Goal: Check status: Check status

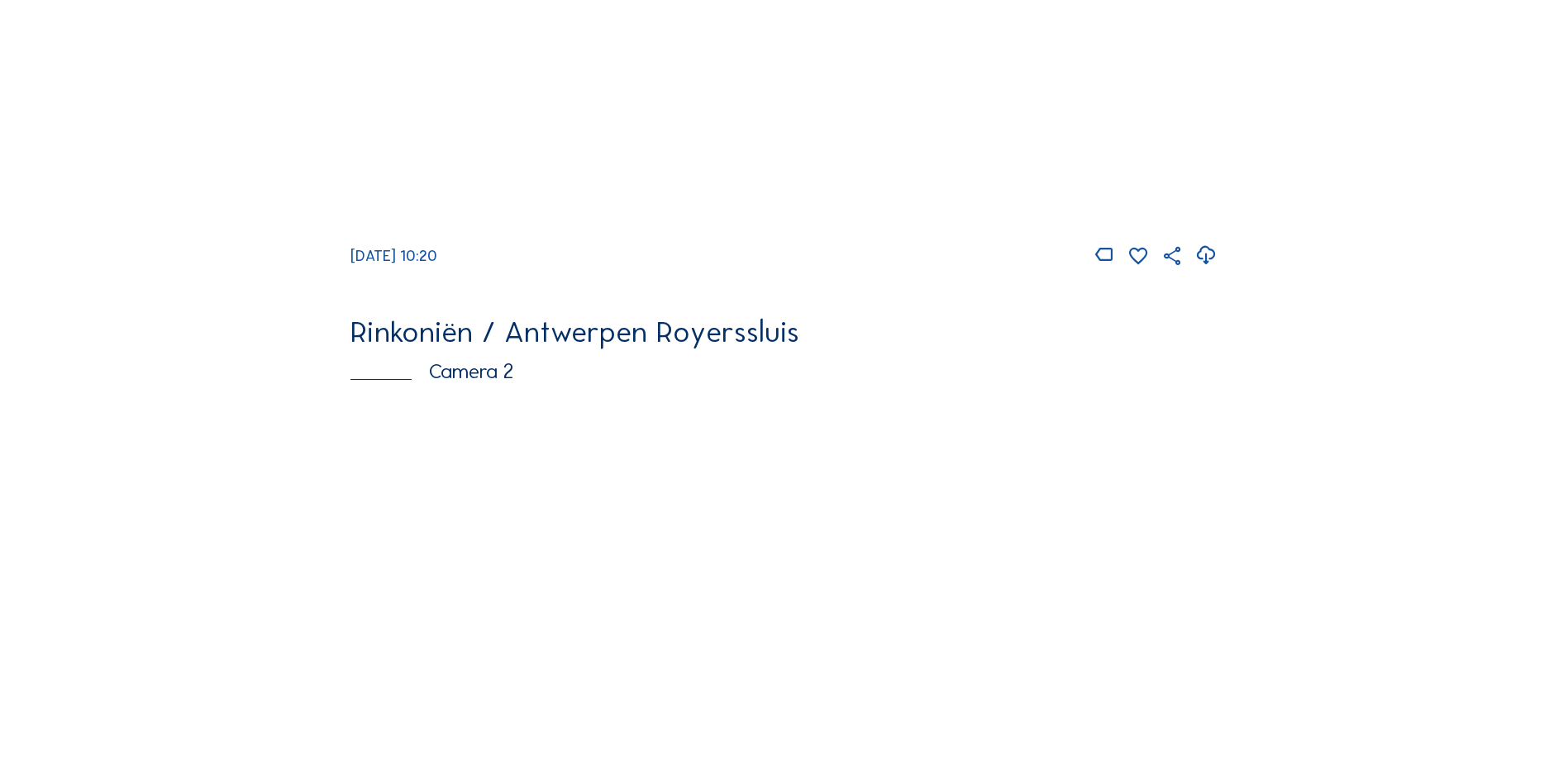
scroll to position [992, 0]
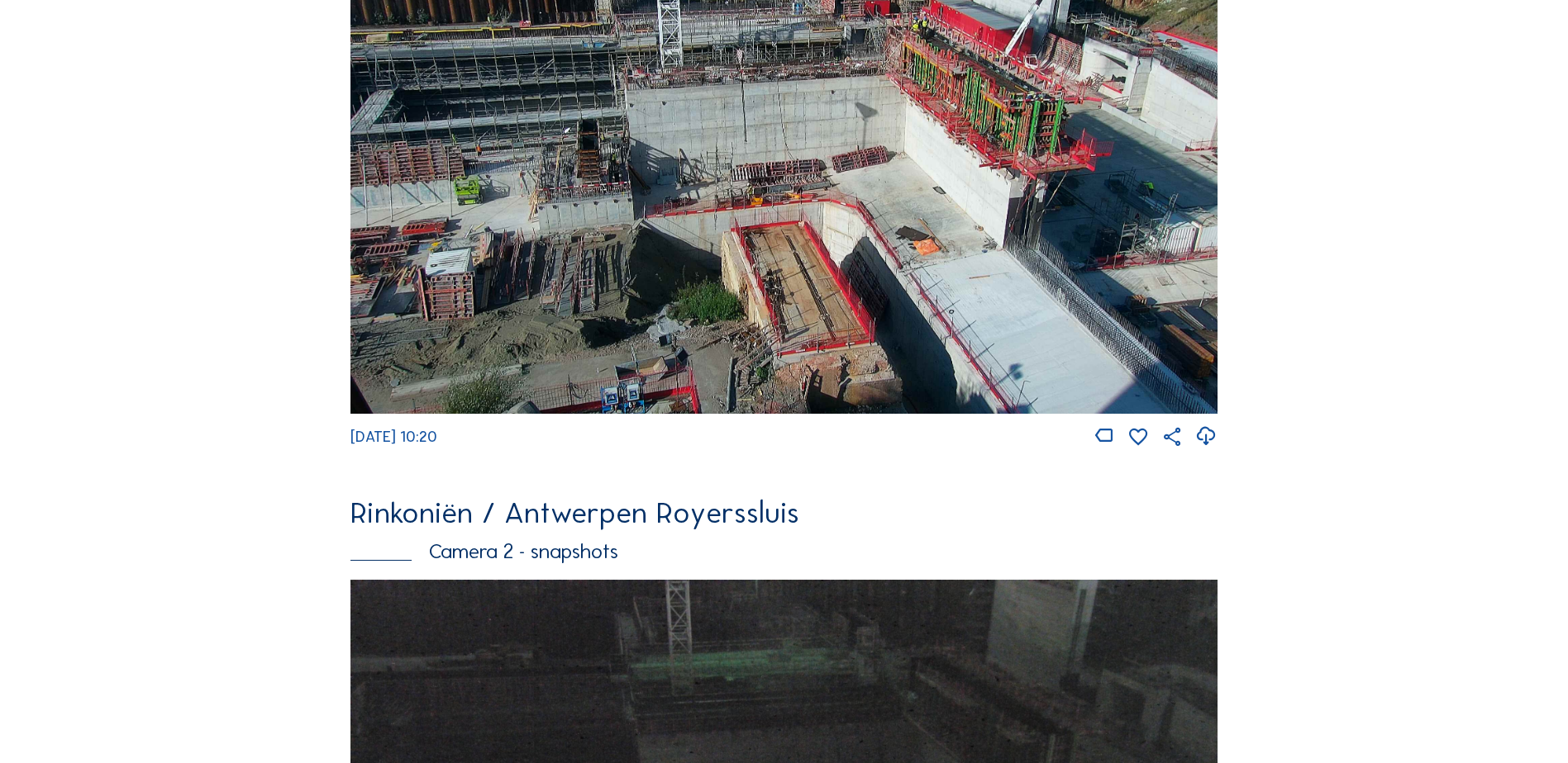
click at [864, 217] on img at bounding box center [784, 160] width 867 height 508
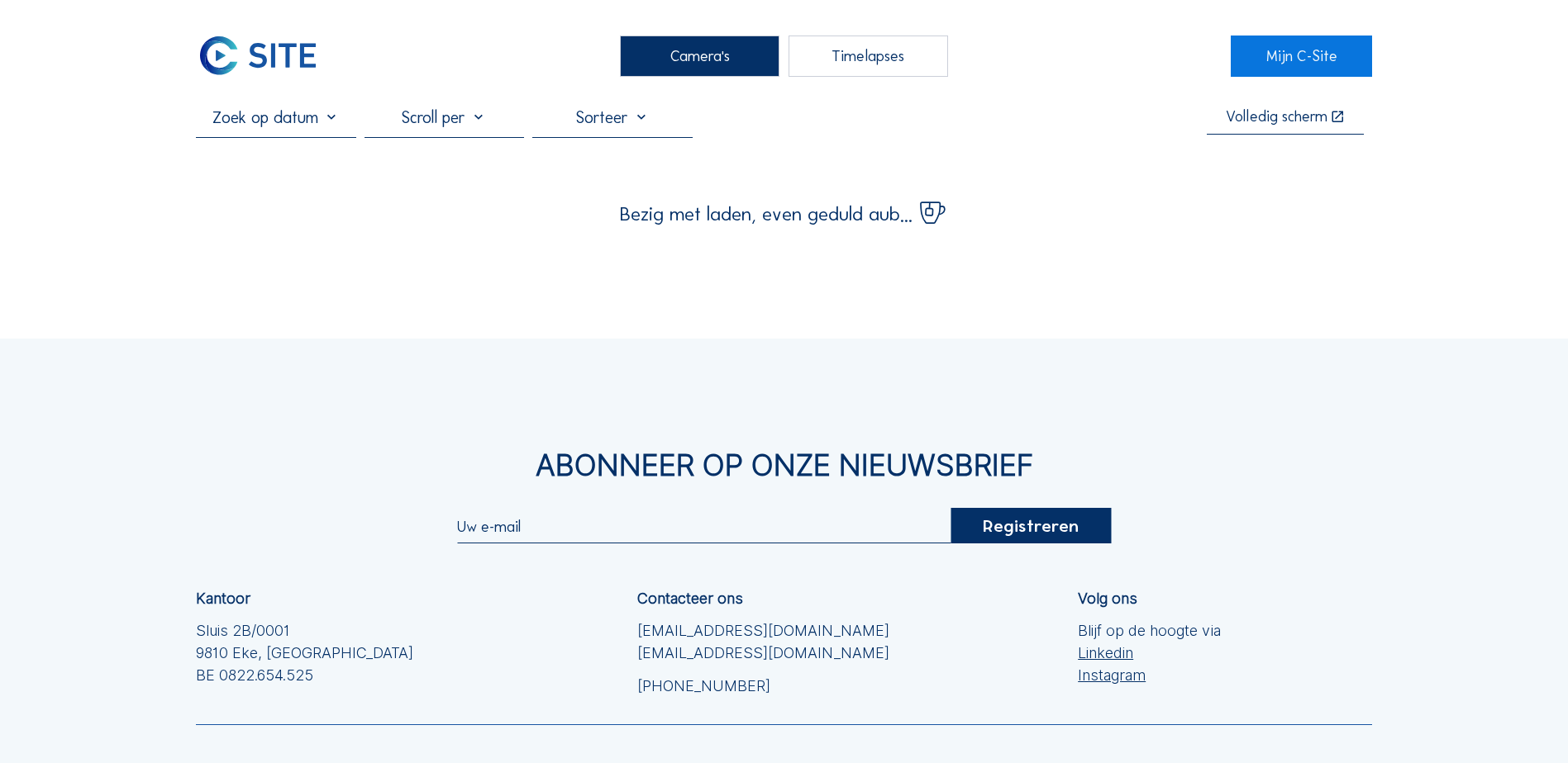
click at [320, 127] on input "text" at bounding box center [275, 117] width 159 height 20
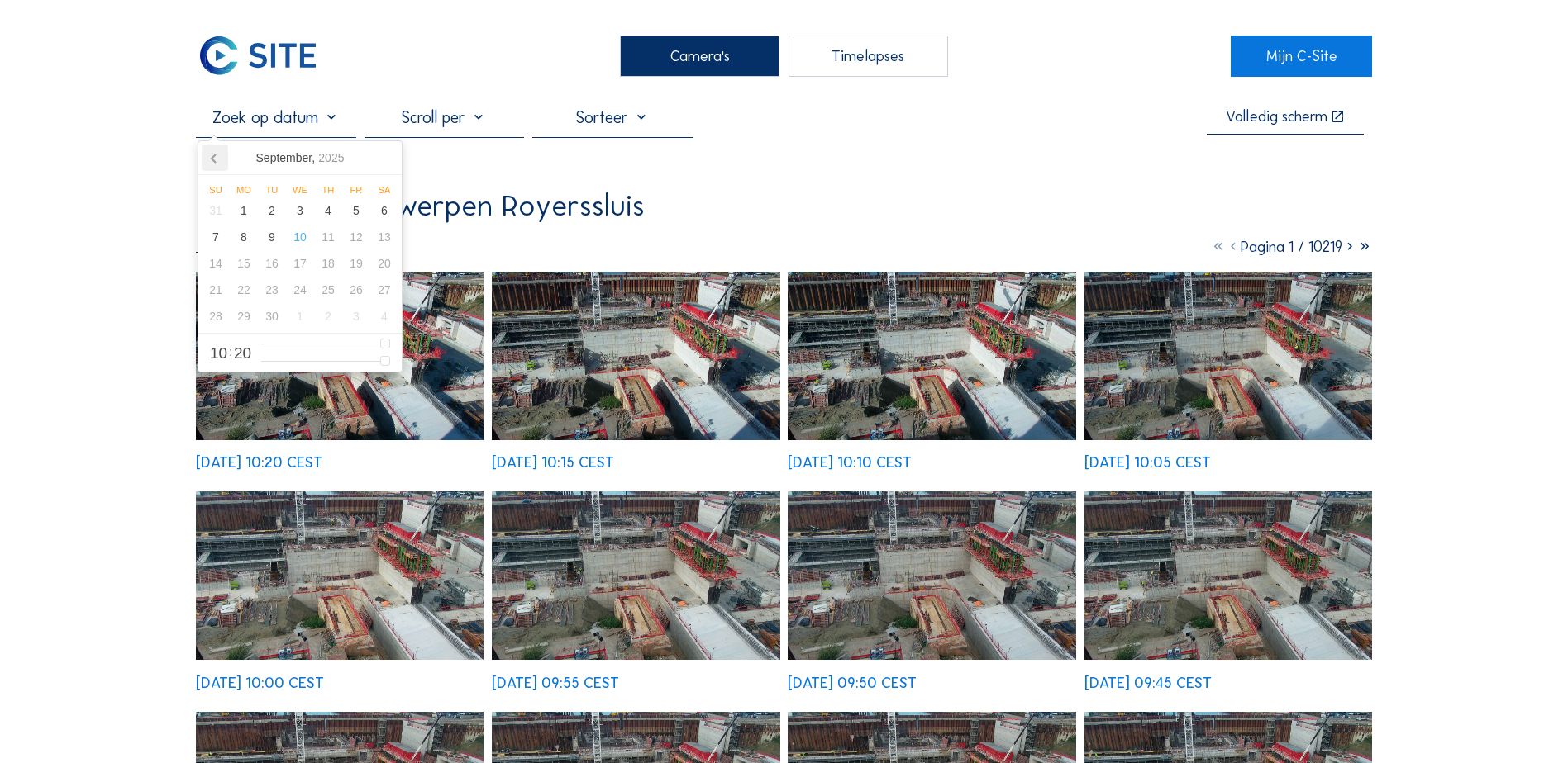
click at [210, 158] on icon at bounding box center [215, 158] width 27 height 27
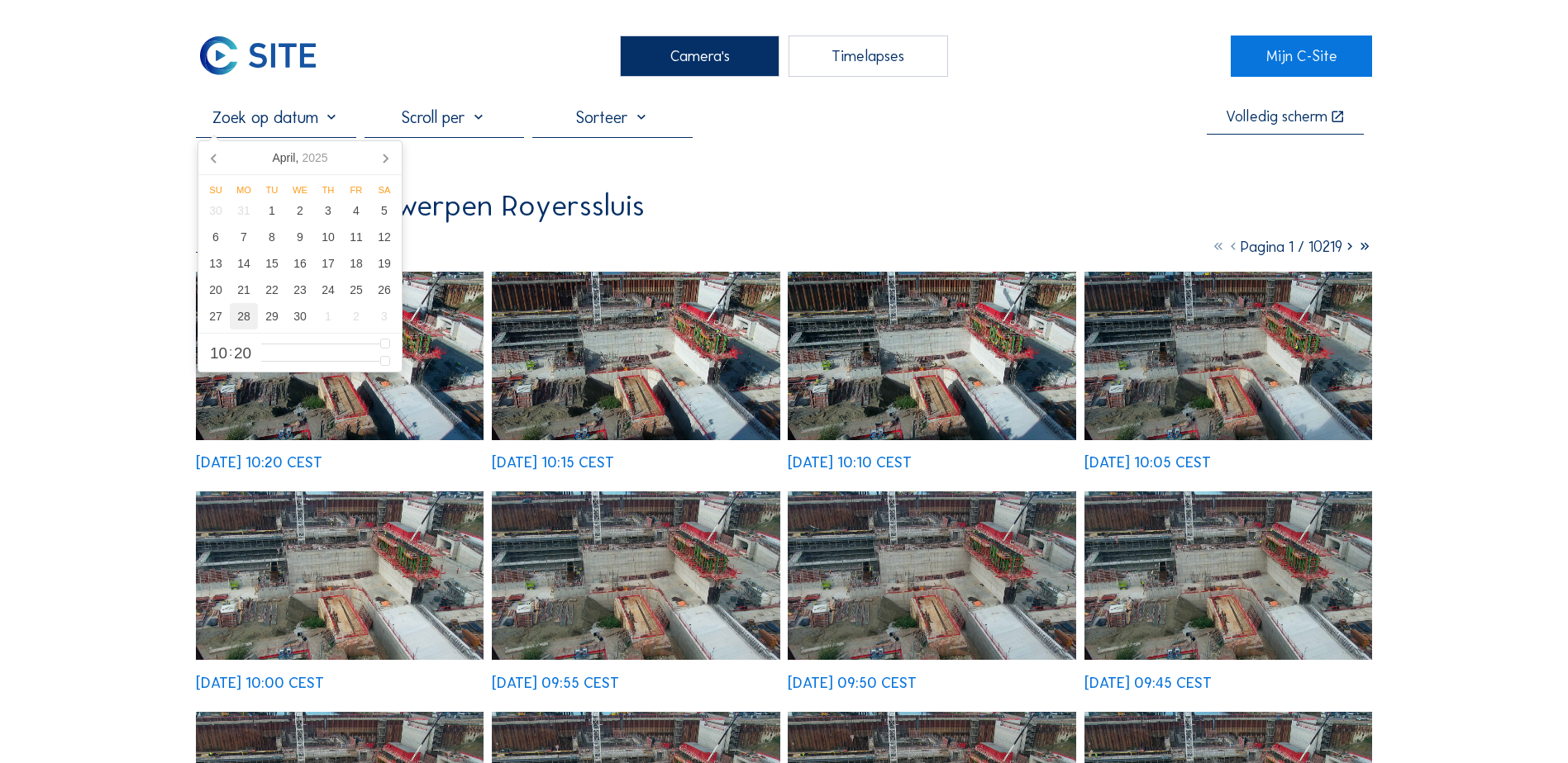
click at [249, 314] on div "28" at bounding box center [244, 316] width 28 height 27
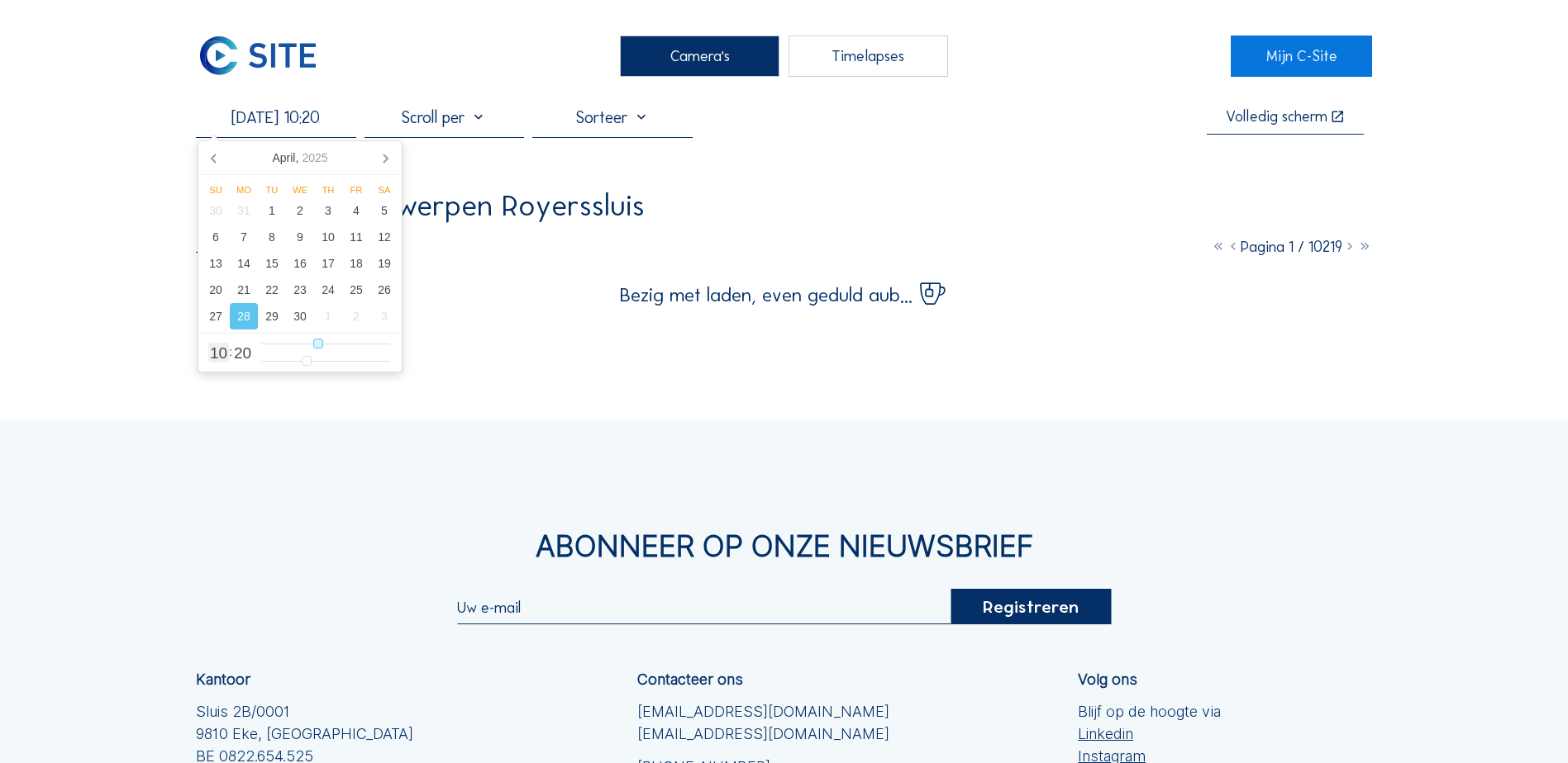
type input "28/04/2025 09:20"
type input "9"
type input "28/04/2025 08:20"
type input "8"
type input "28/04/2025 07:20"
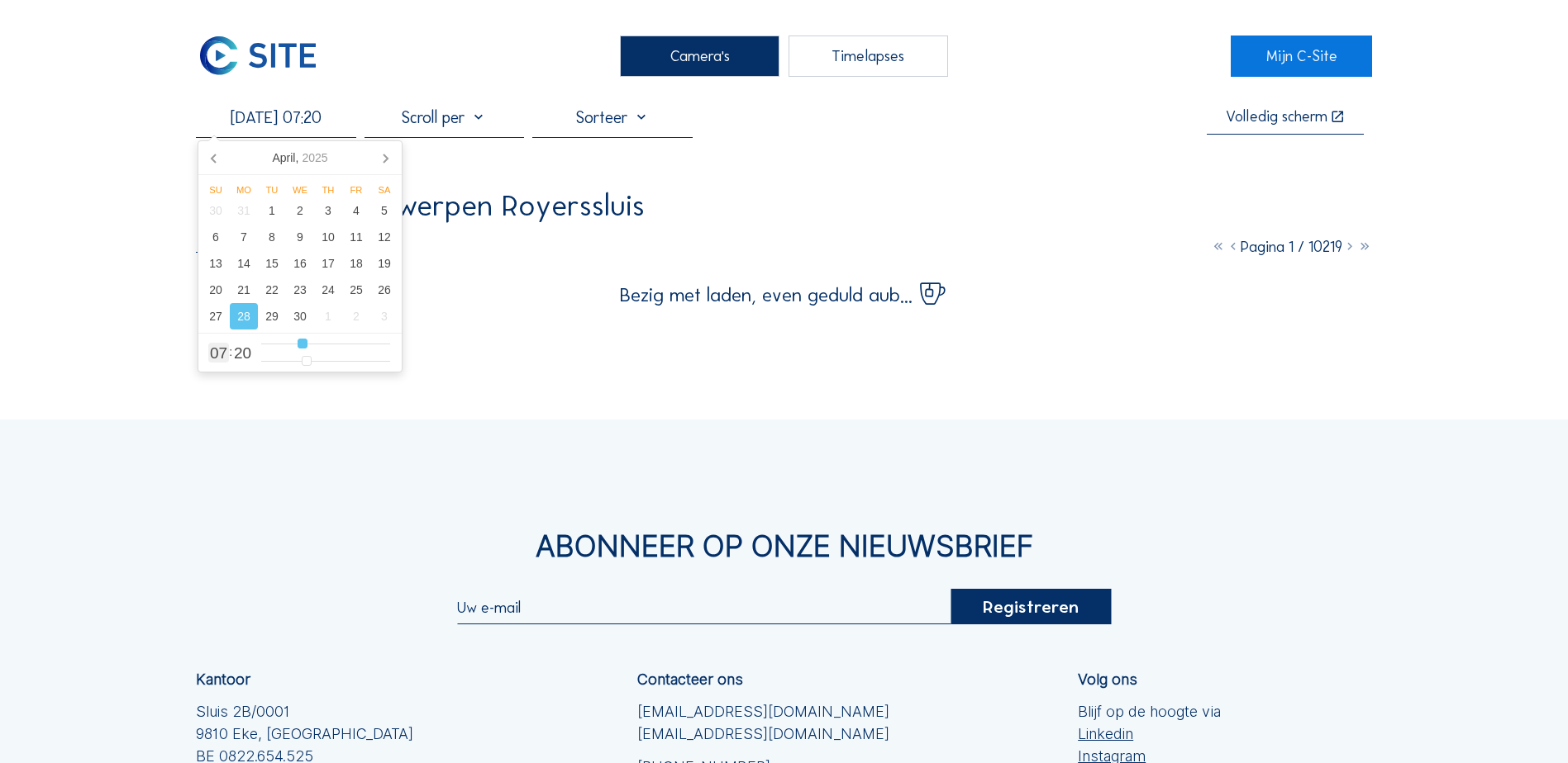
drag, startPoint x: 314, startPoint y: 341, endPoint x: 302, endPoint y: 341, distance: 12.0
type input "7"
click at [302, 341] on input "range" at bounding box center [326, 344] width 129 height 14
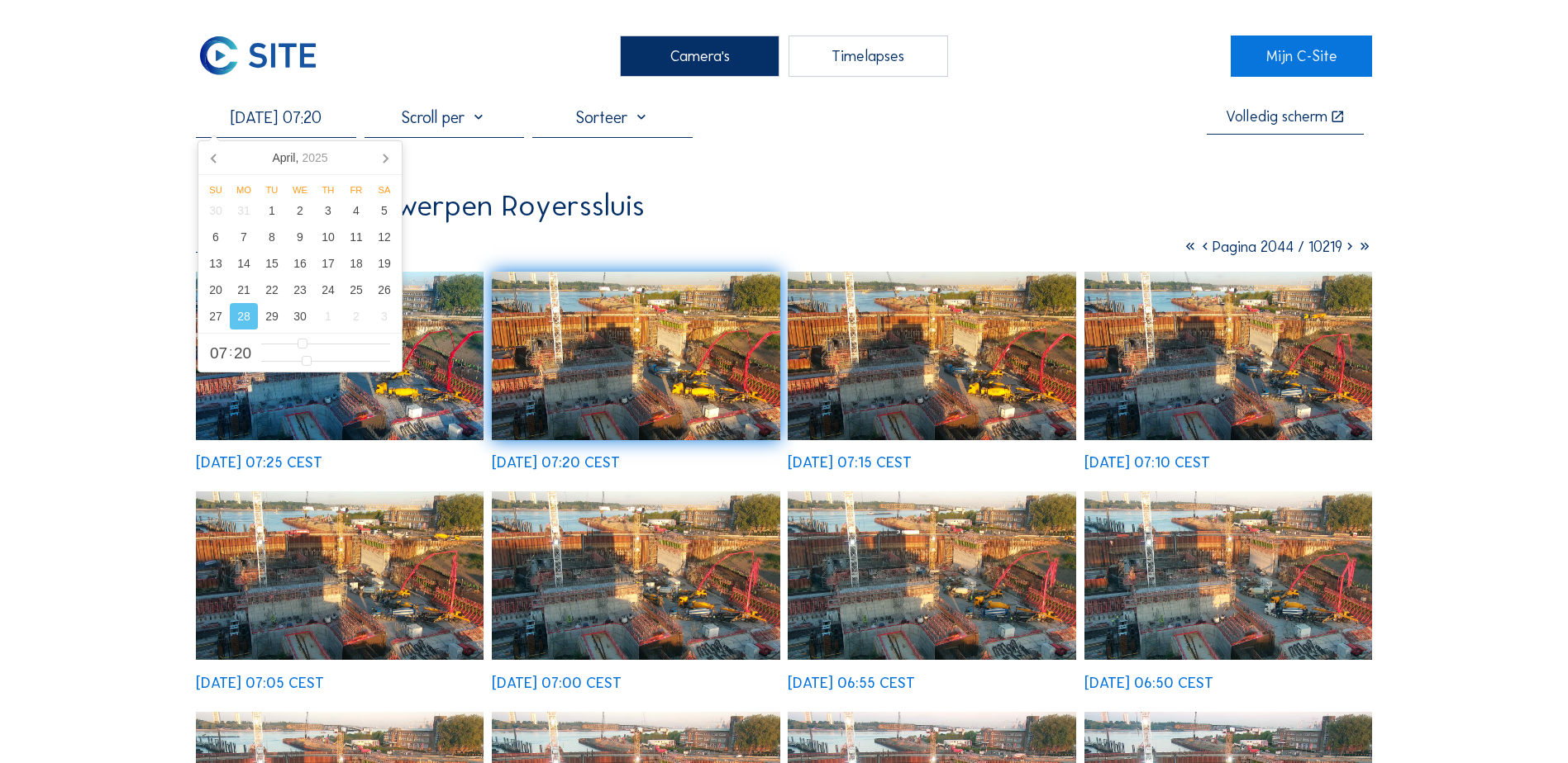
click at [1198, 254] on icon at bounding box center [1204, 246] width 15 height 18
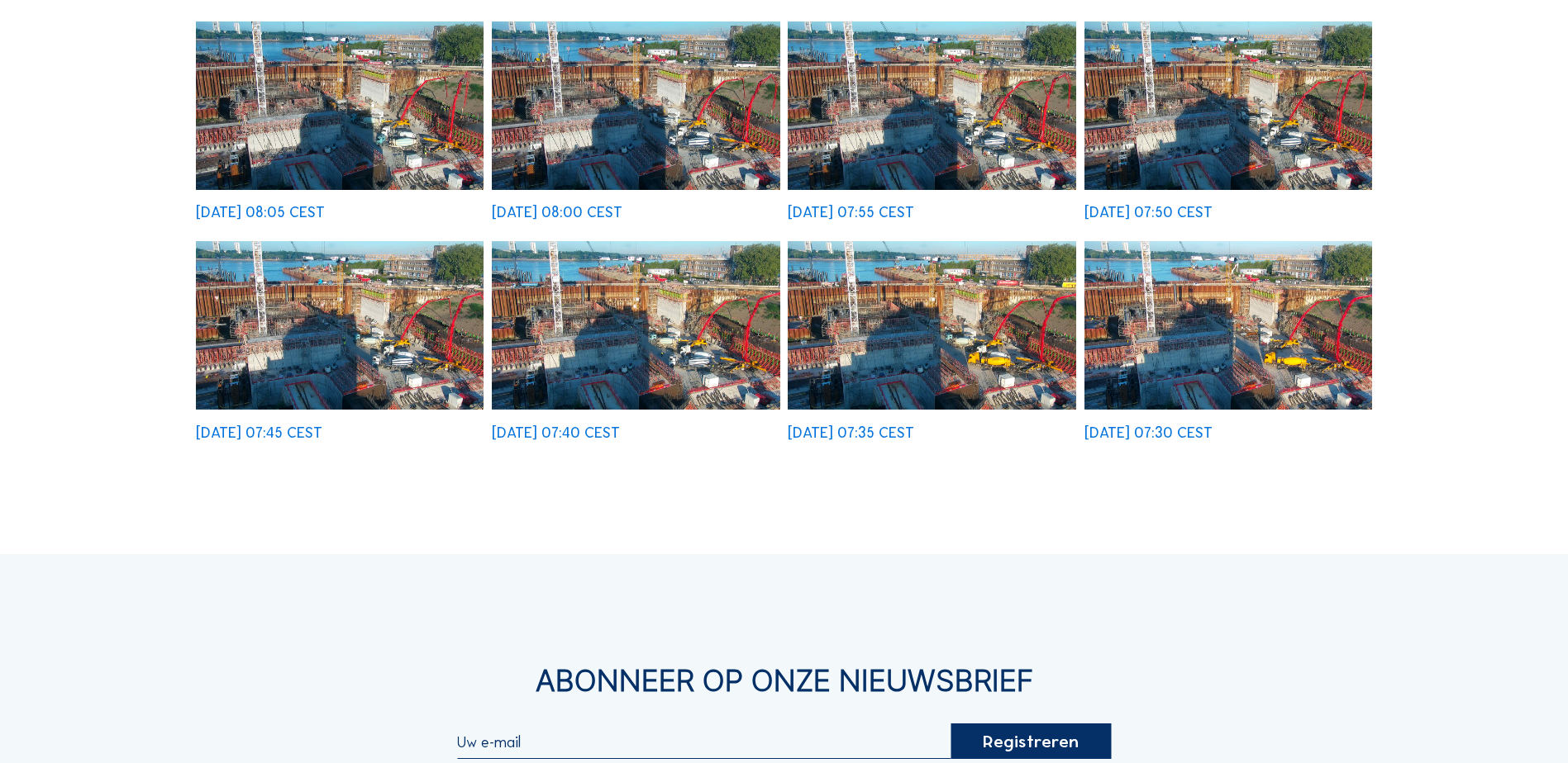
scroll to position [661, 0]
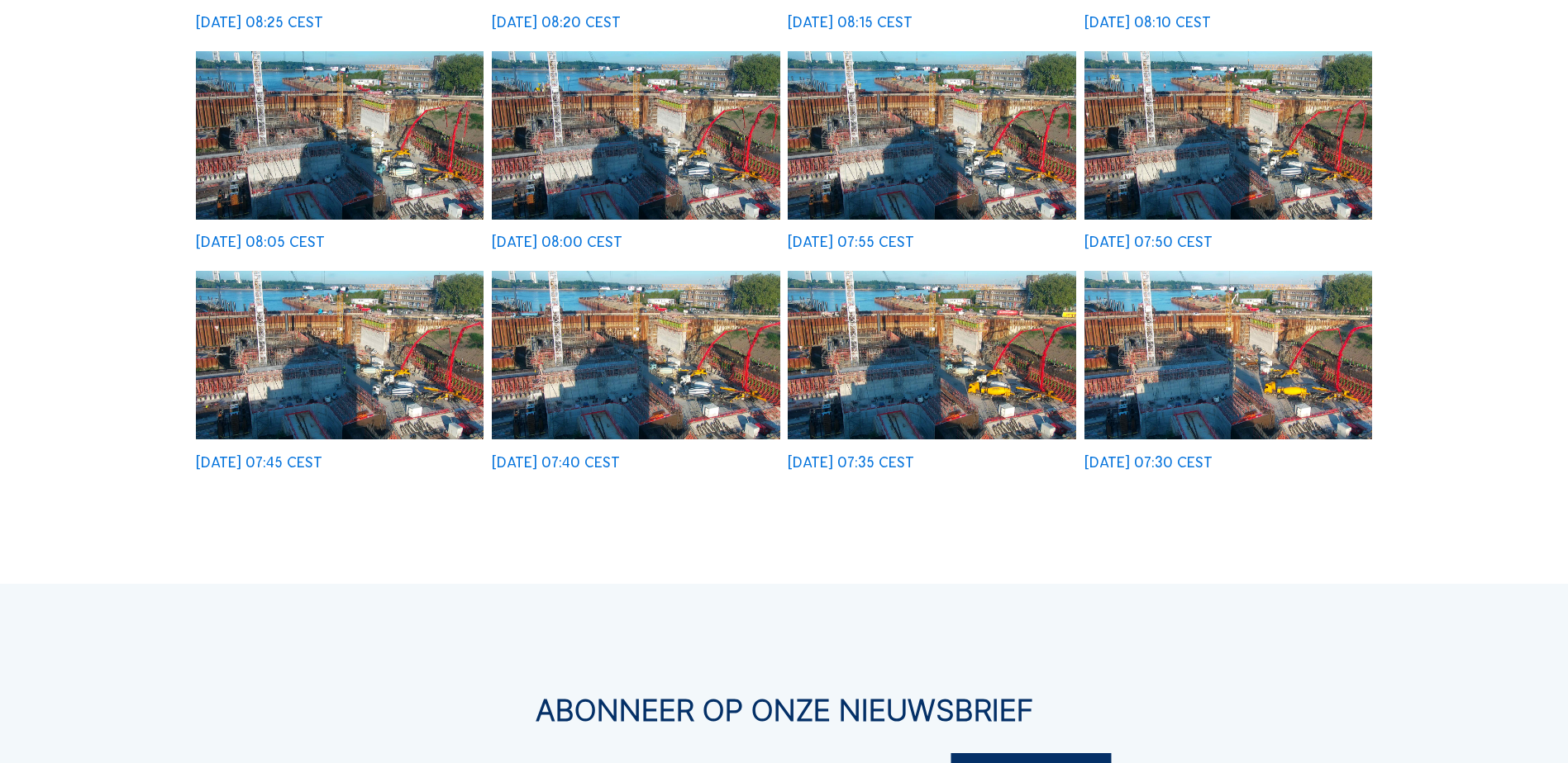
click at [952, 133] on img at bounding box center [931, 135] width 288 height 169
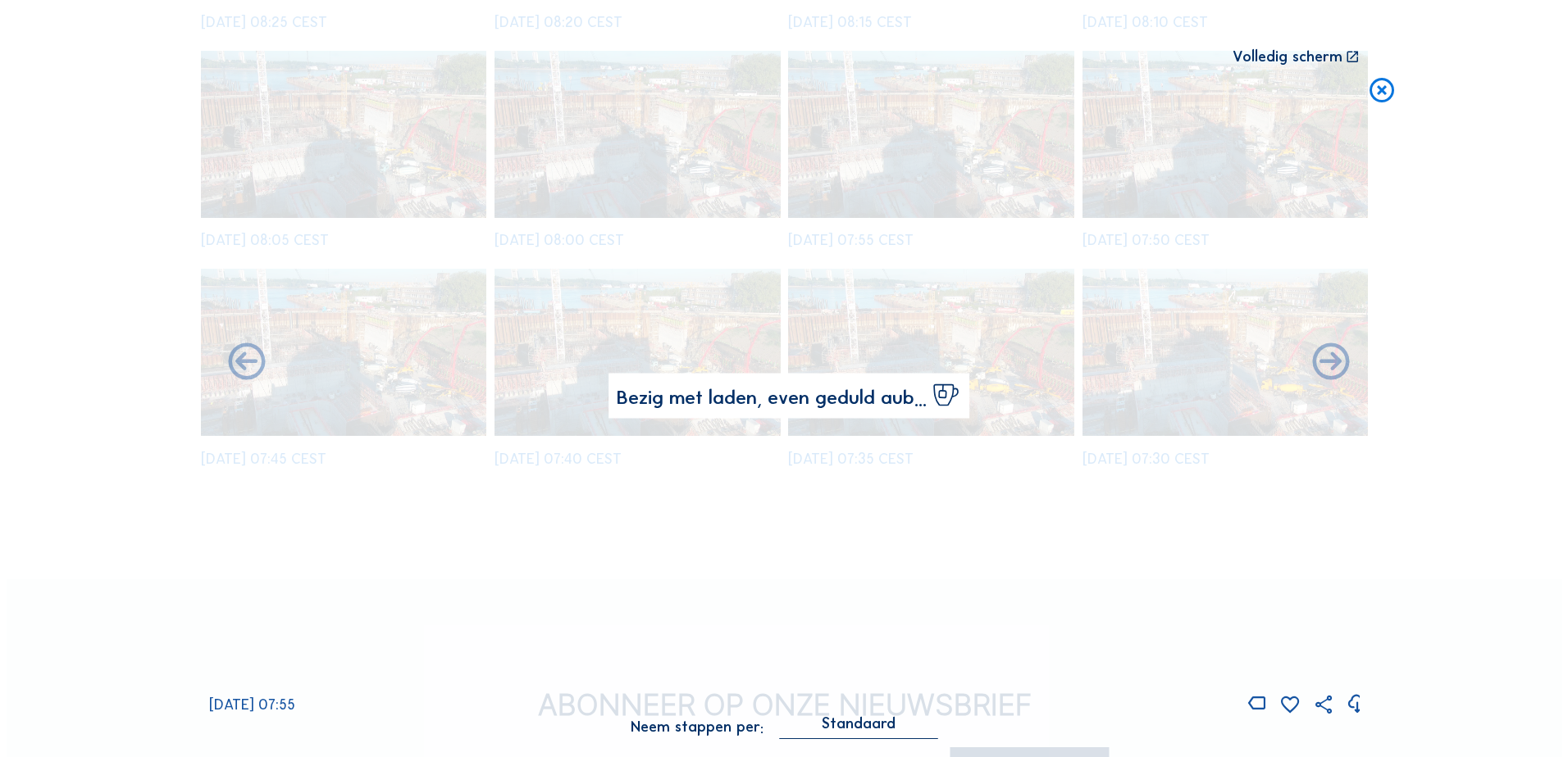
scroll to position [657, 0]
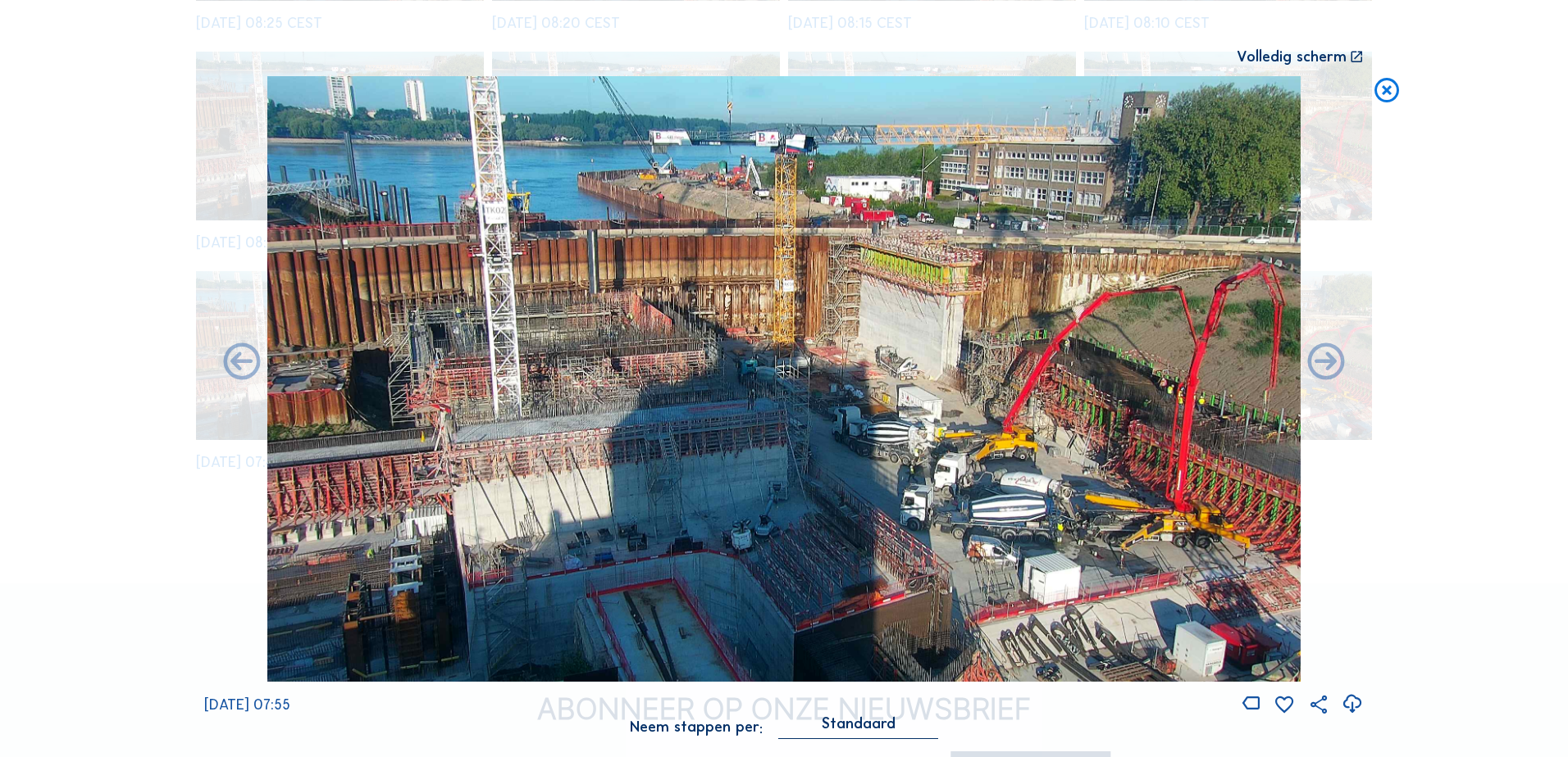
click at [1354, 697] on icon at bounding box center [1353, 705] width 22 height 27
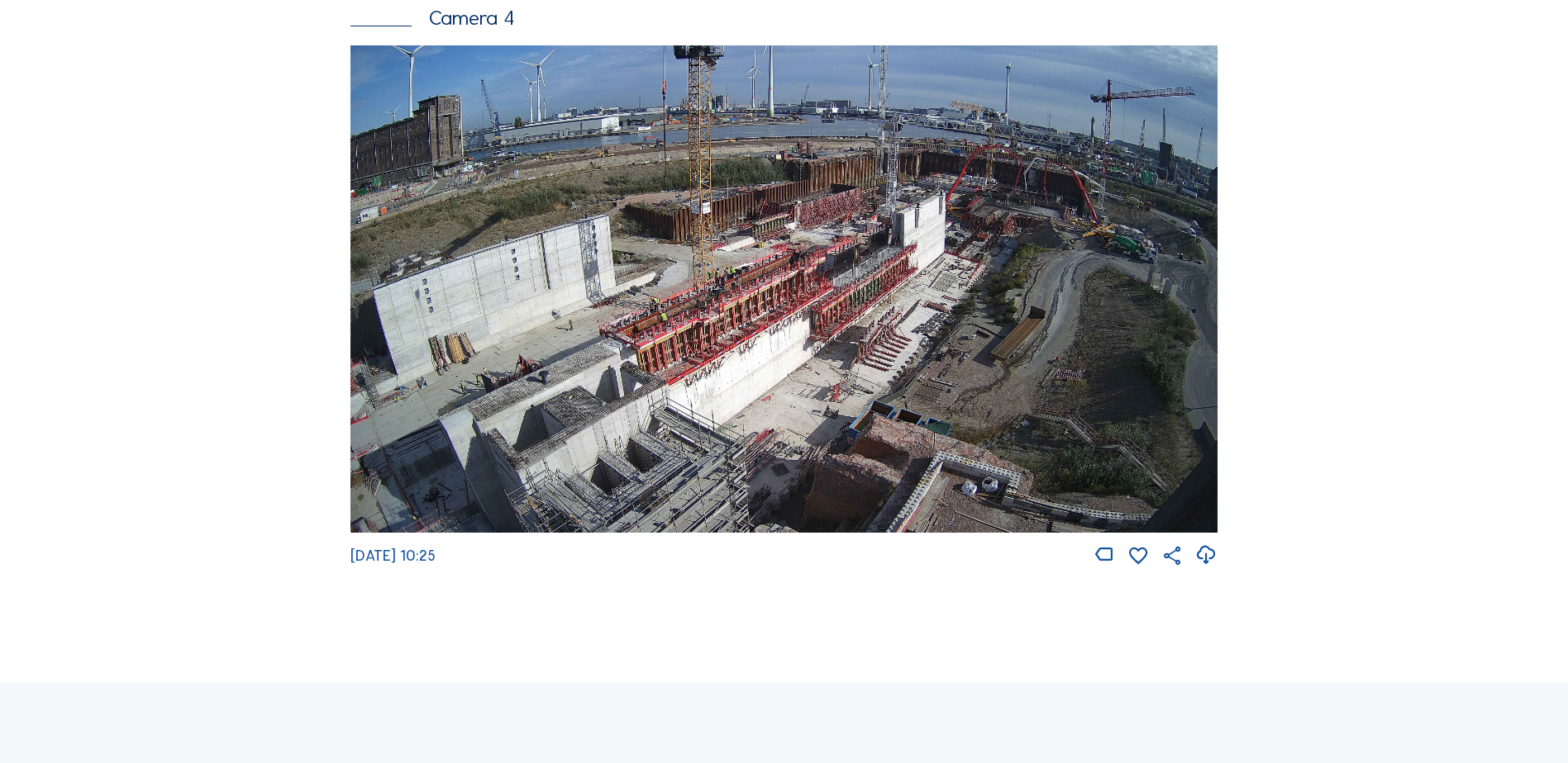
click at [728, 407] on img at bounding box center [784, 289] width 867 height 487
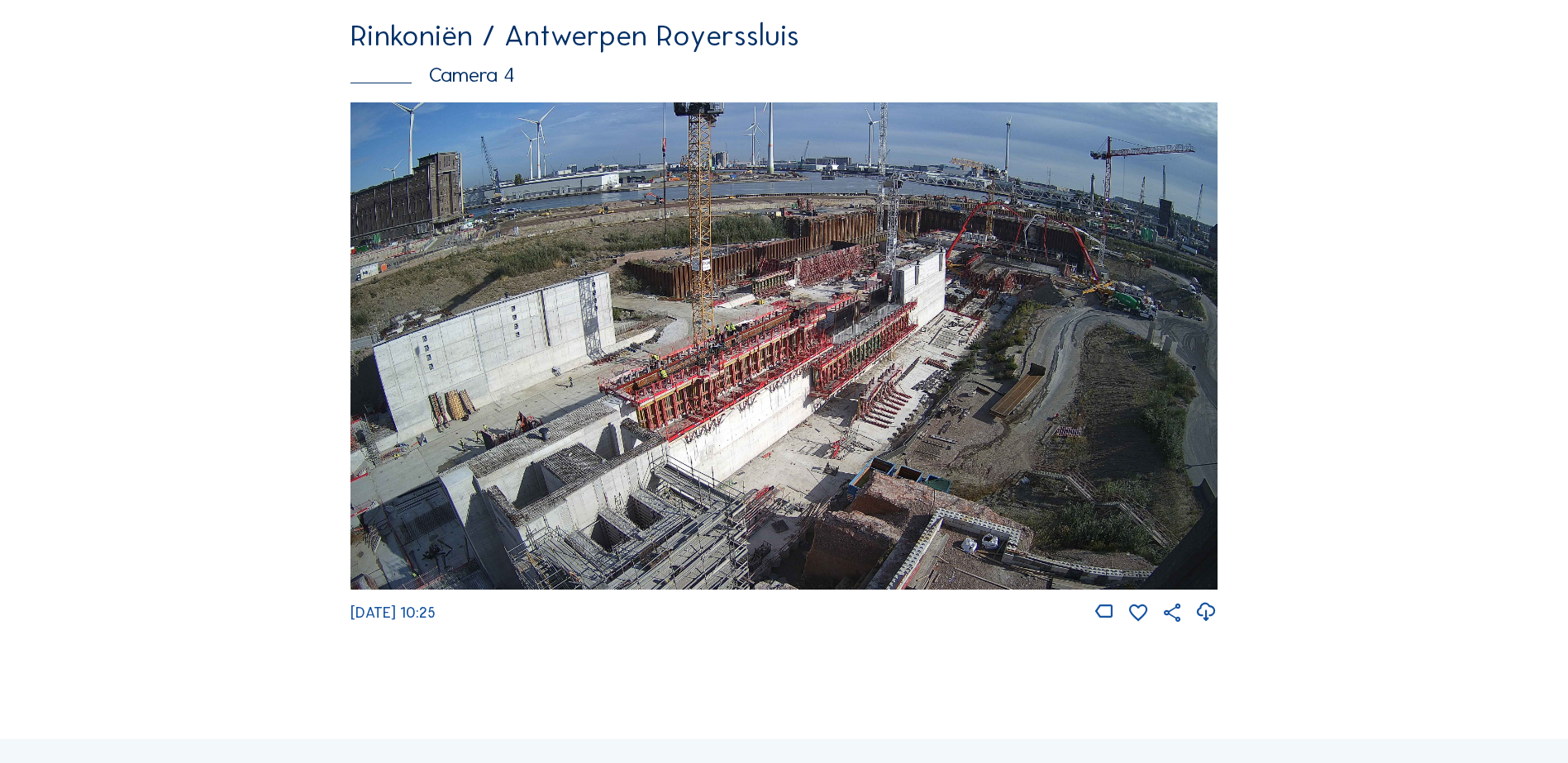
scroll to position [2771, 0]
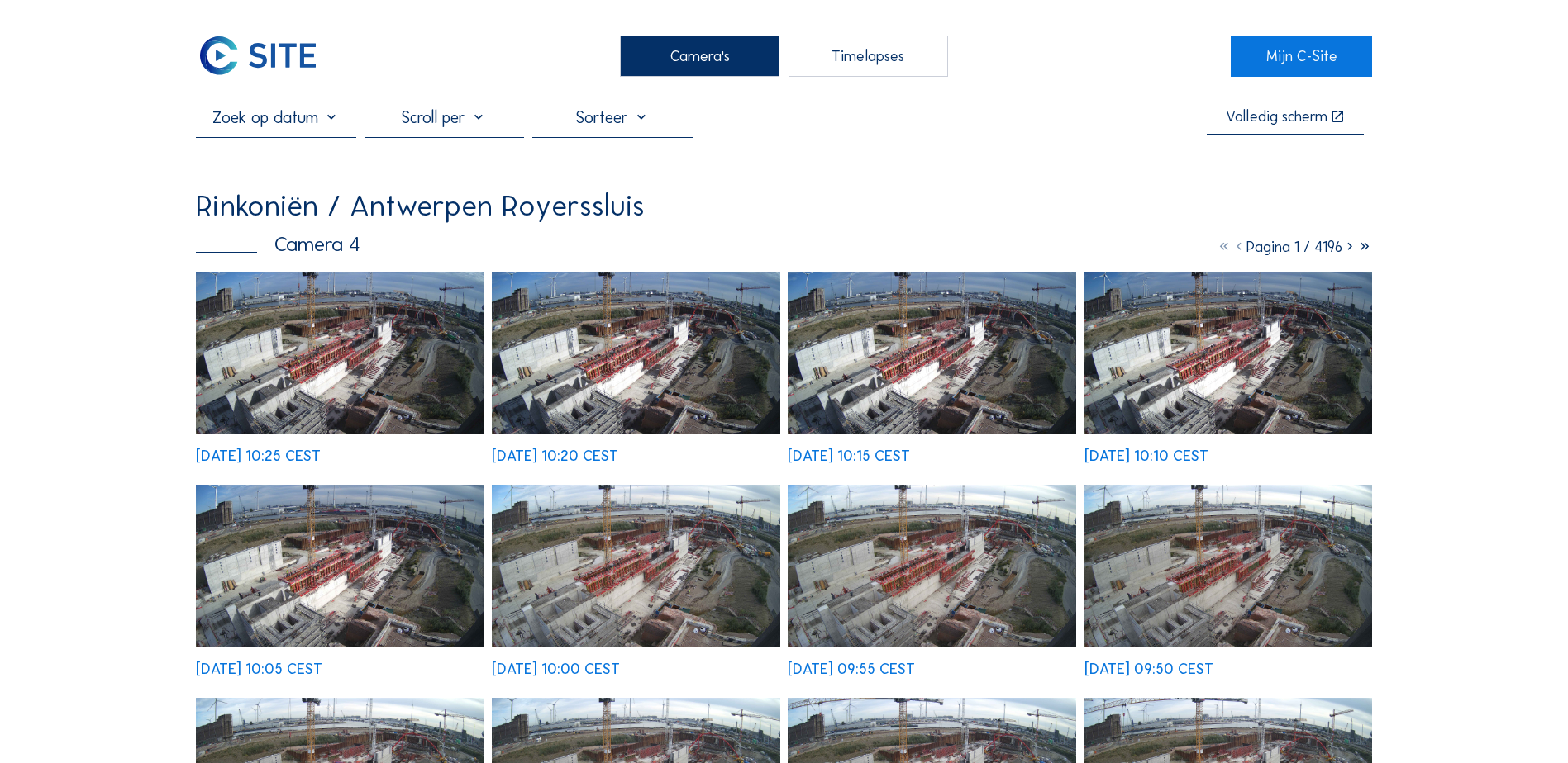
click at [267, 112] on input "text" at bounding box center [275, 117] width 159 height 20
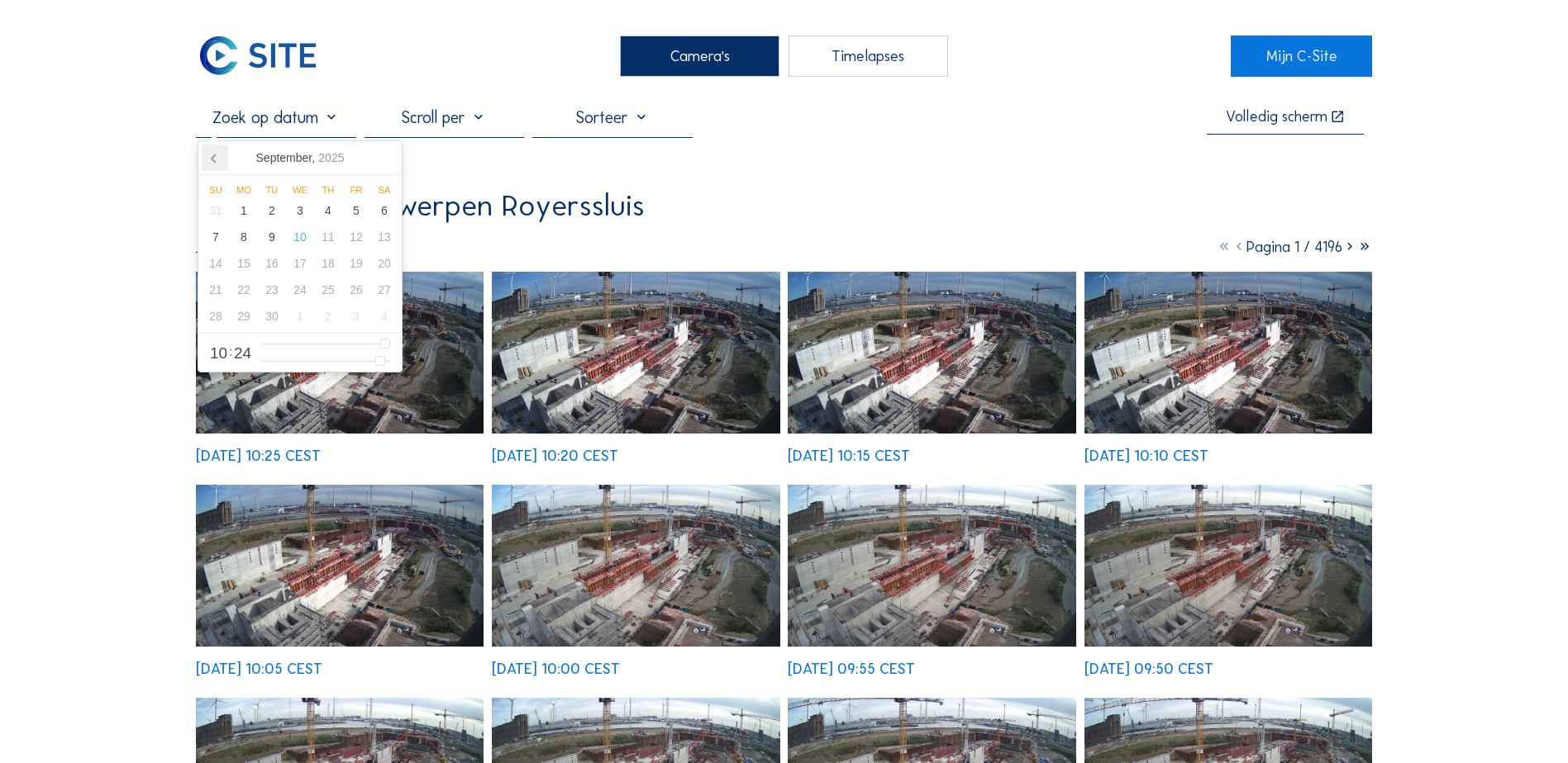
click at [207, 158] on icon at bounding box center [215, 158] width 27 height 27
click at [209, 158] on icon at bounding box center [215, 158] width 27 height 27
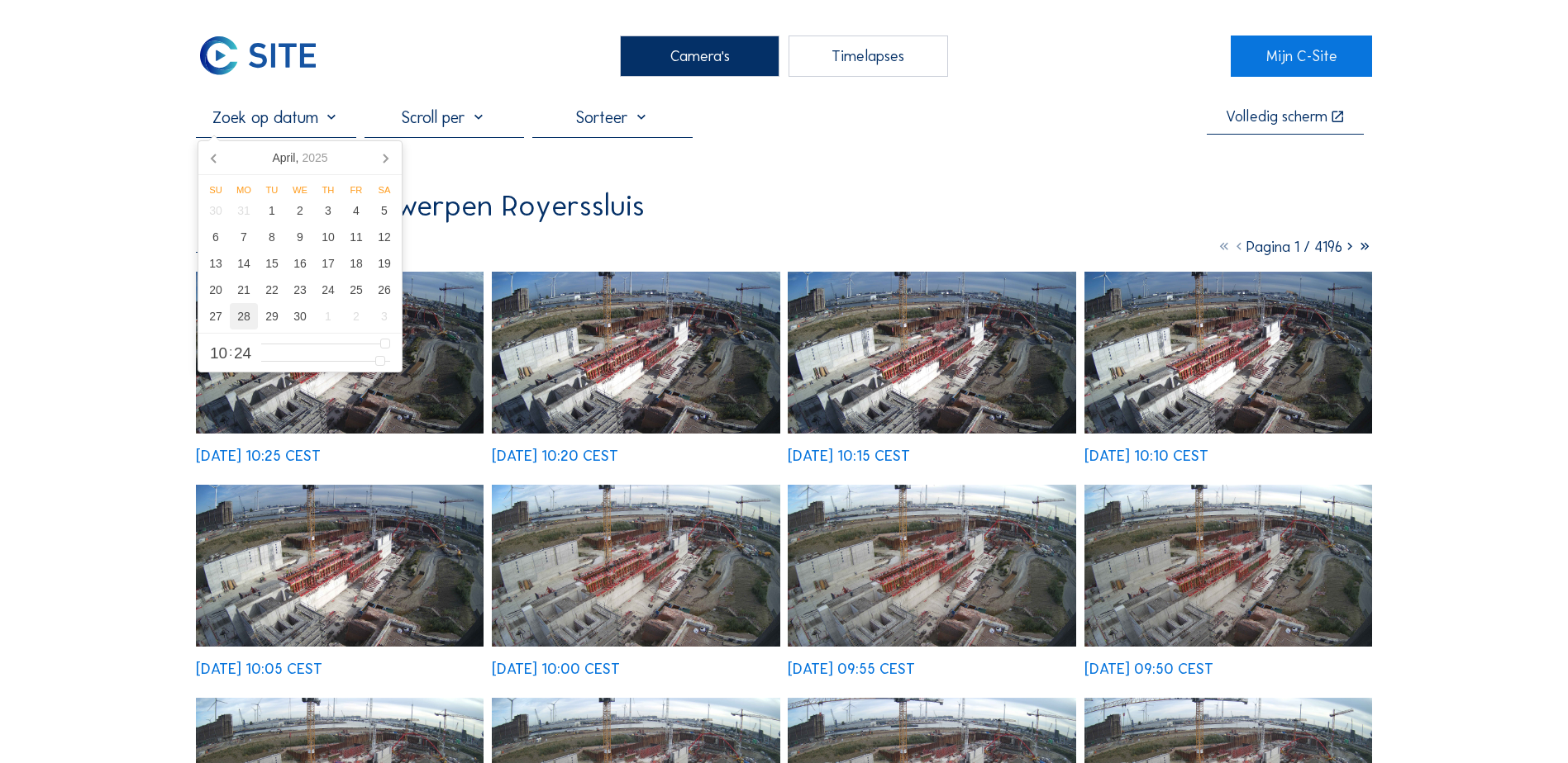
click at [247, 309] on div "28" at bounding box center [244, 316] width 28 height 27
type input "28/04/2025 05:24"
type input "5"
click at [291, 343] on input "range" at bounding box center [326, 344] width 129 height 14
type input "28/04/2025 04:24"
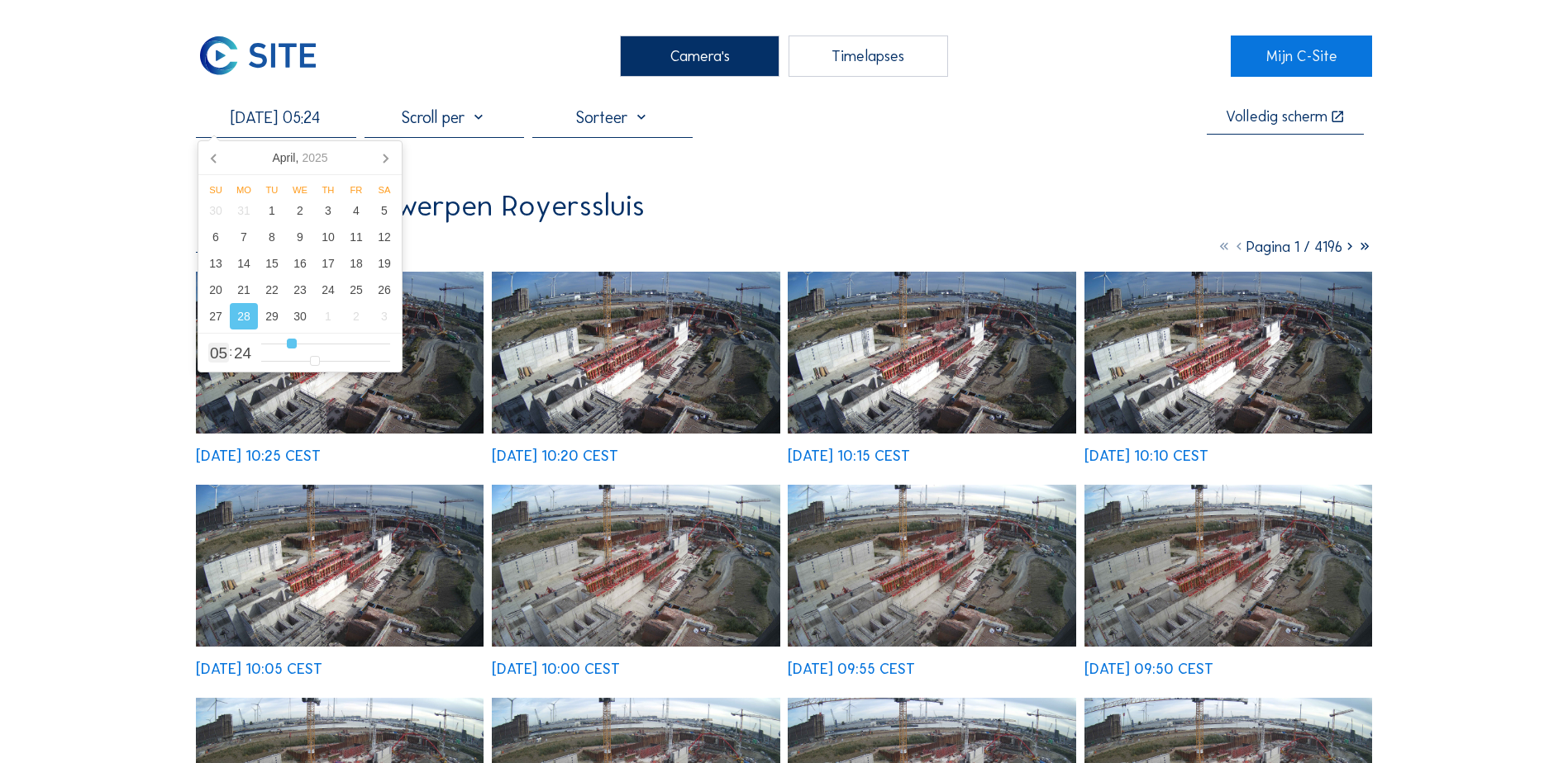
type input "4"
type input "28/04/2025 05:24"
type input "5"
type input "28/04/2025 06:24"
type input "6"
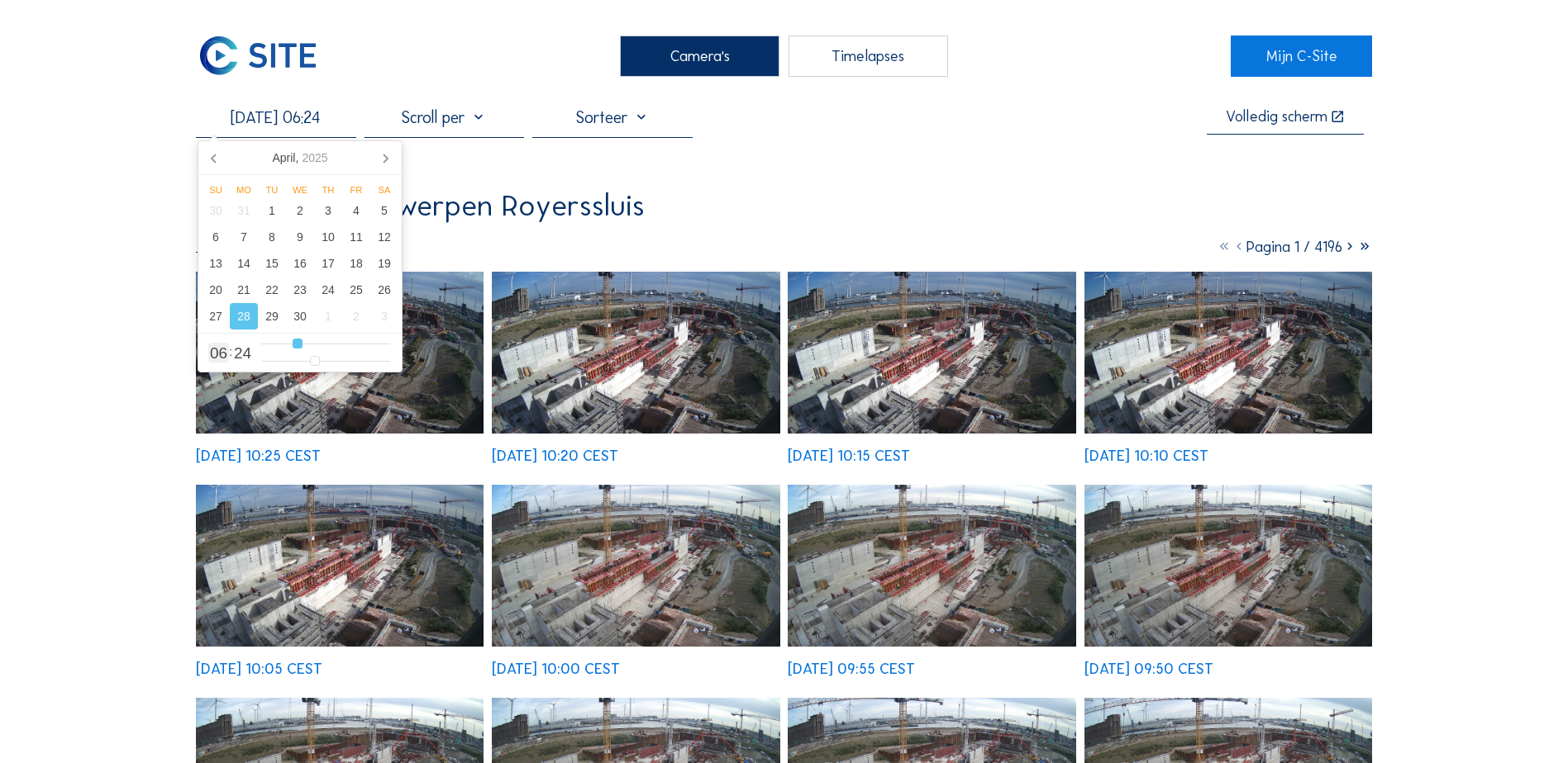
type input "28/04/2025 07:24"
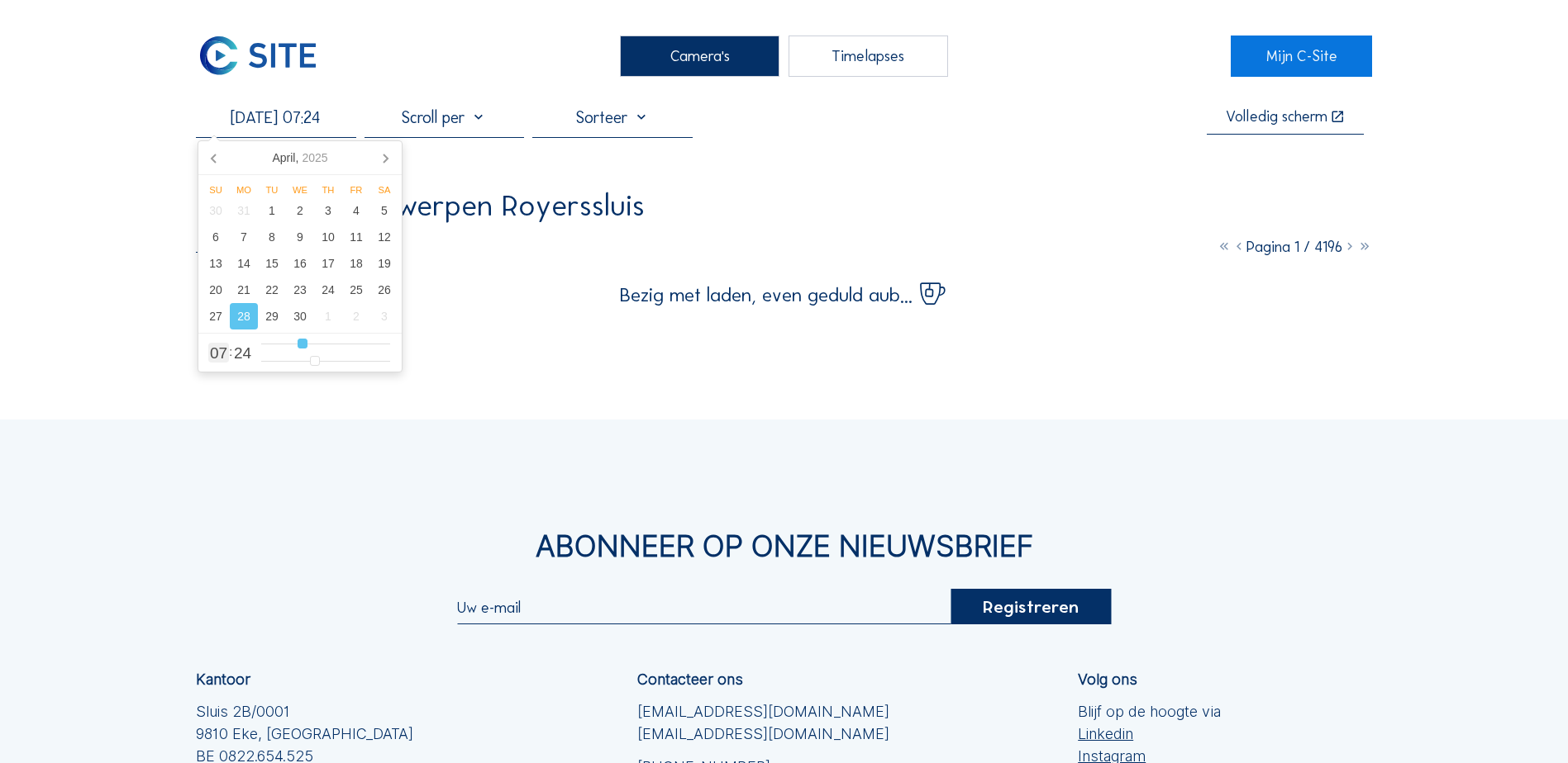
drag, startPoint x: 285, startPoint y: 346, endPoint x: 303, endPoint y: 347, distance: 18.0
type input "7"
click at [303, 347] on input "range" at bounding box center [326, 344] width 129 height 14
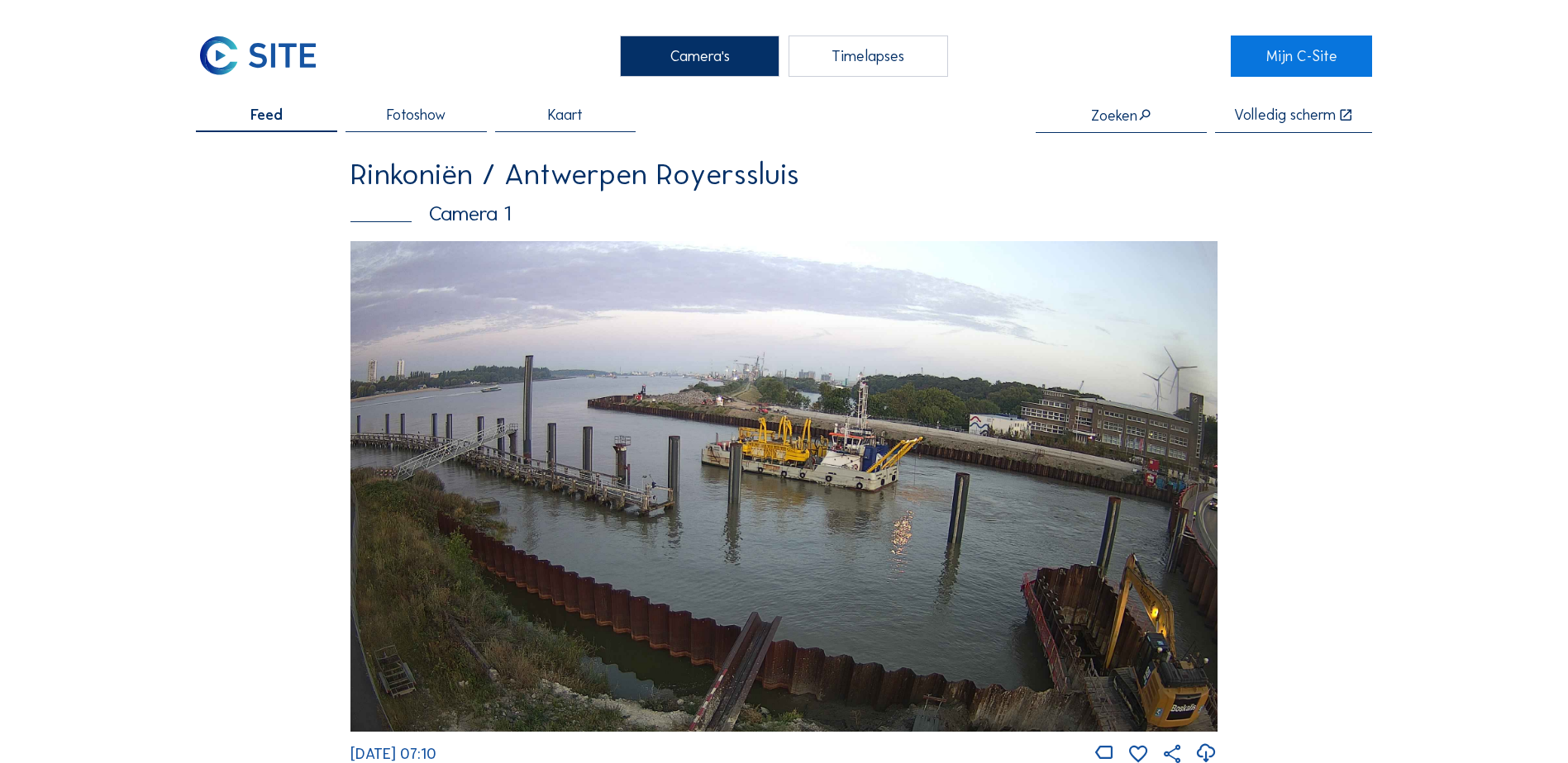
scroll to position [2756, 0]
